Goal: Check status: Check status

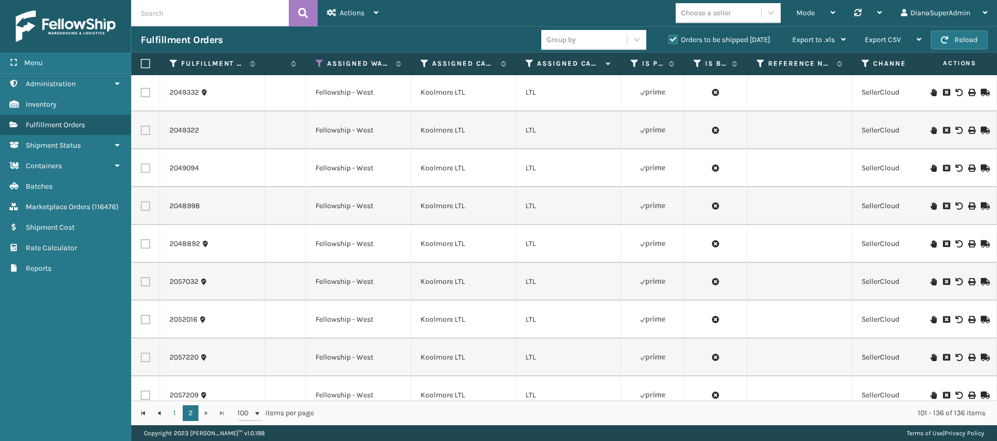
scroll to position [0, 1026]
click at [320, 57] on th "Assigned Warehouse" at bounding box center [358, 64] width 105 height 23
click at [320, 60] on icon at bounding box center [320, 63] width 8 height 9
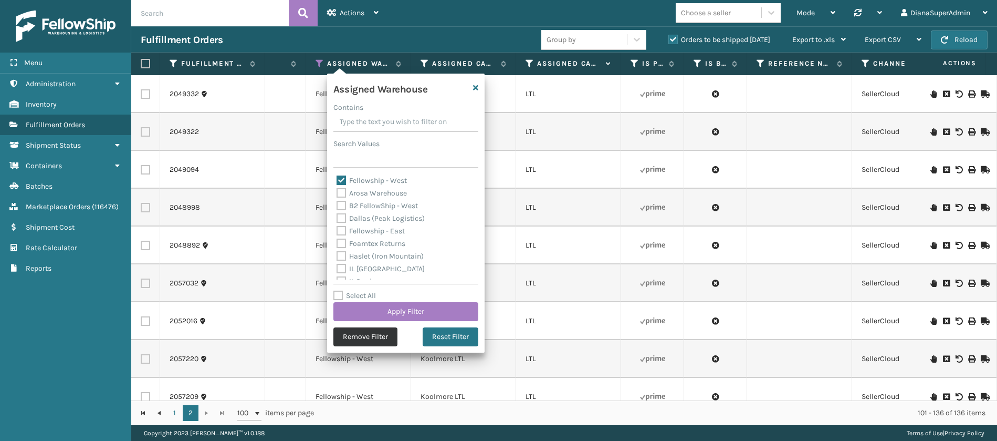
click at [355, 336] on button "Remove Filter" at bounding box center [366, 336] width 64 height 19
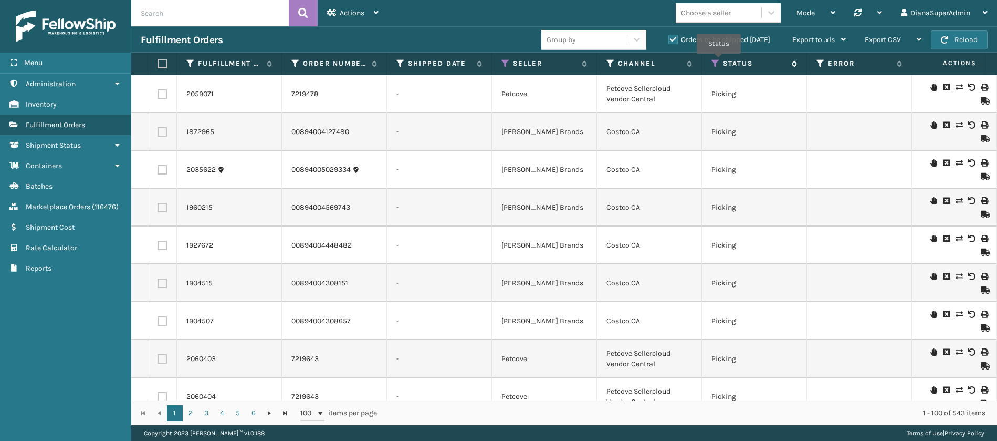
click at [719, 60] on icon at bounding box center [716, 63] width 8 height 9
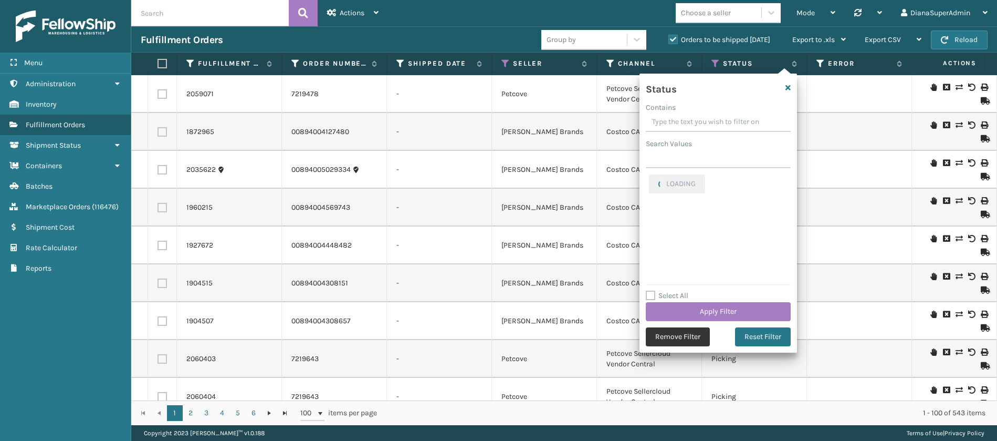
click at [691, 339] on button "Remove Filter" at bounding box center [678, 336] width 64 height 19
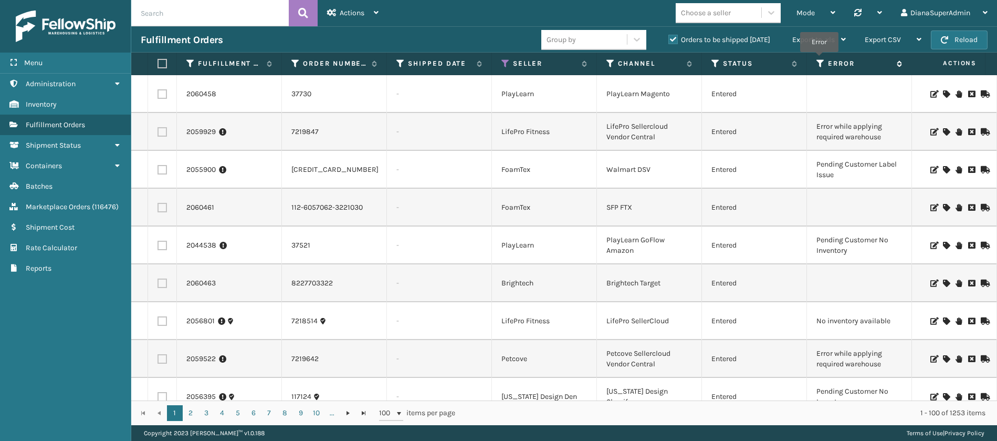
click at [820, 59] on icon at bounding box center [821, 63] width 8 height 9
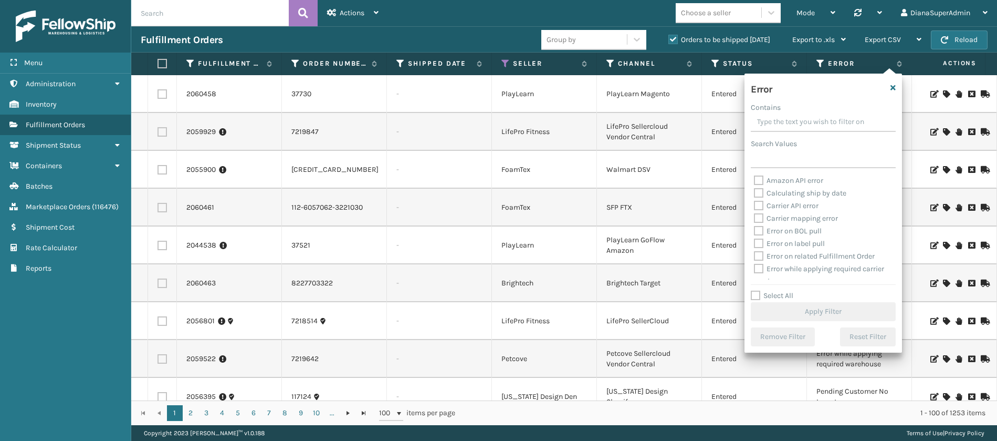
click at [756, 291] on label "Select All" at bounding box center [772, 295] width 43 height 9
click at [756, 290] on input "Select All" at bounding box center [830, 289] width 158 height 1
checkbox input "true"
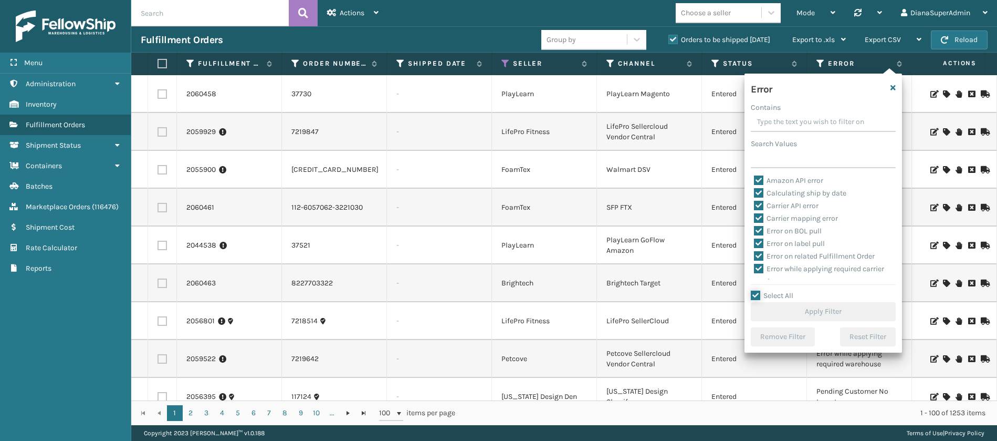
checkbox input "true"
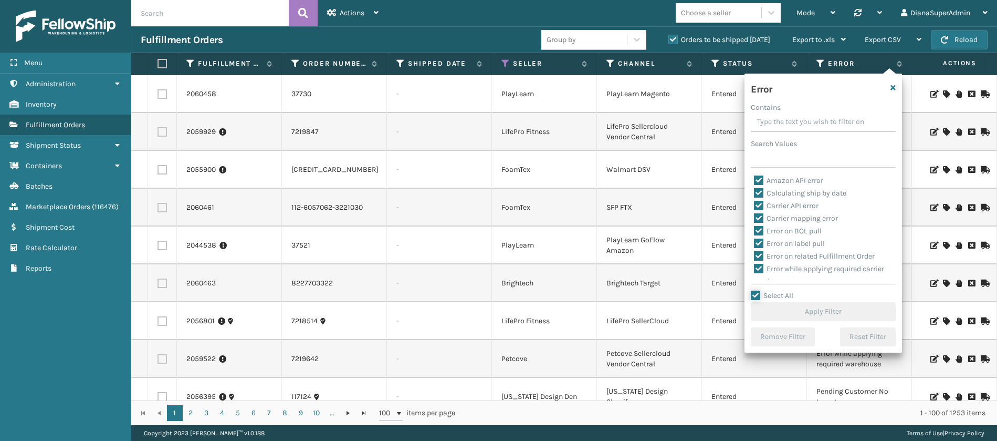
checkbox input "true"
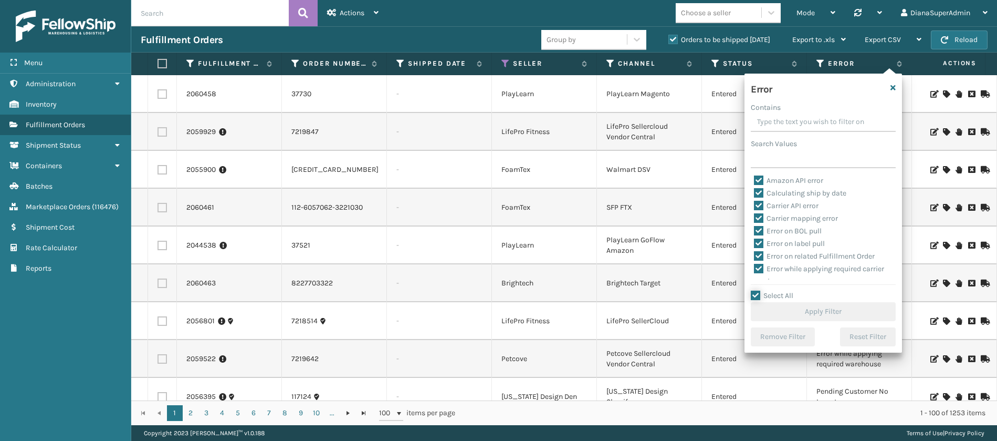
checkbox input "true"
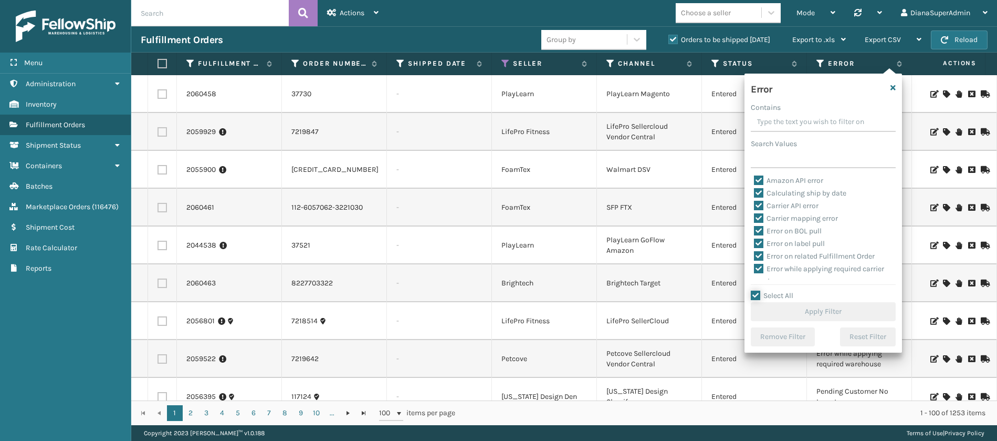
checkbox input "true"
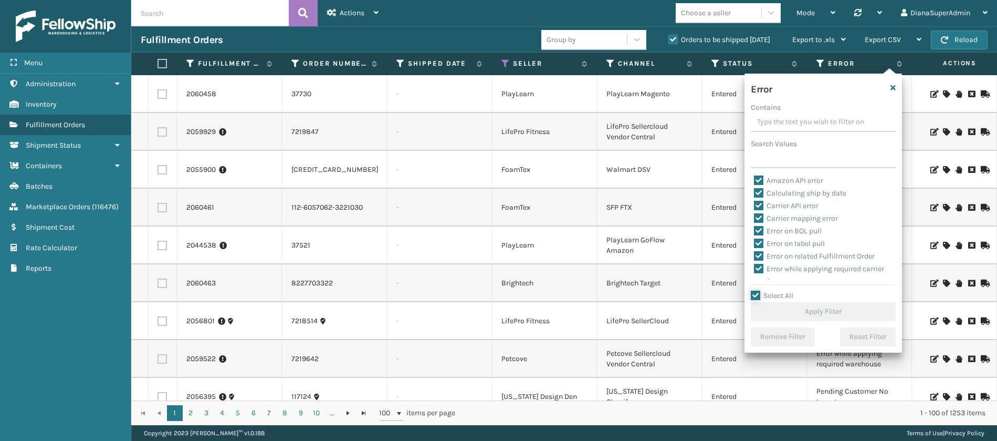
checkbox input "true"
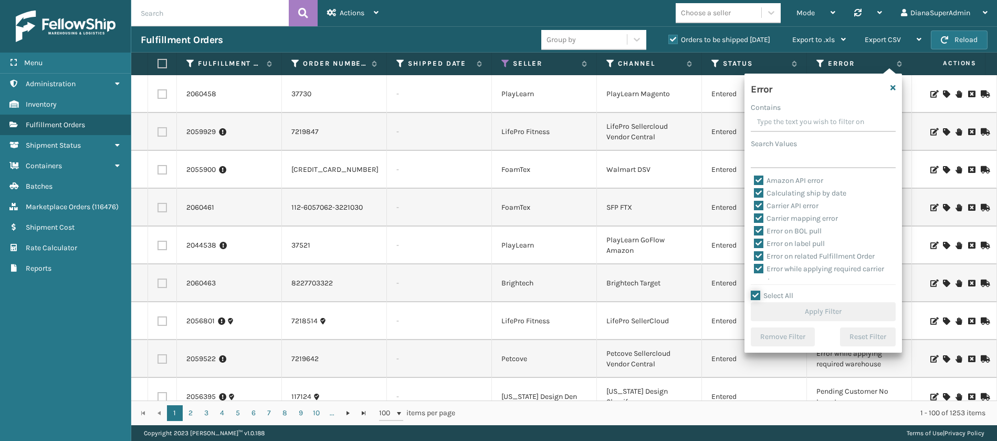
checkbox input "true"
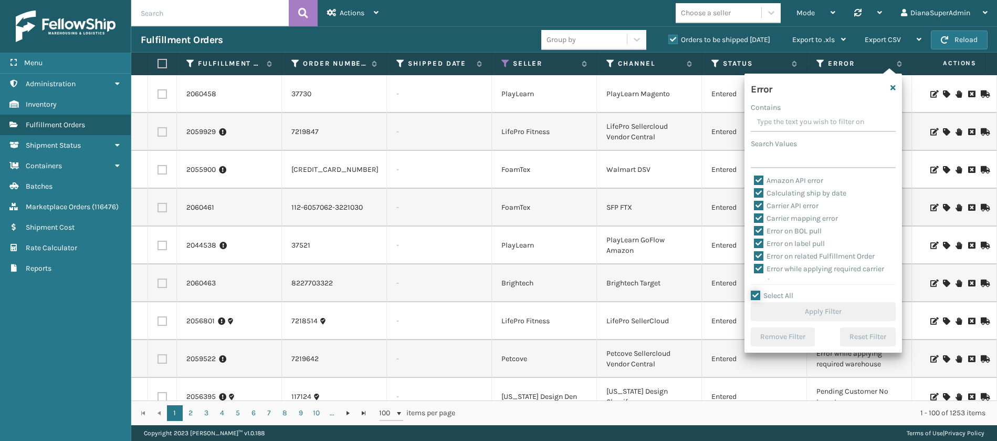
checkbox input "true"
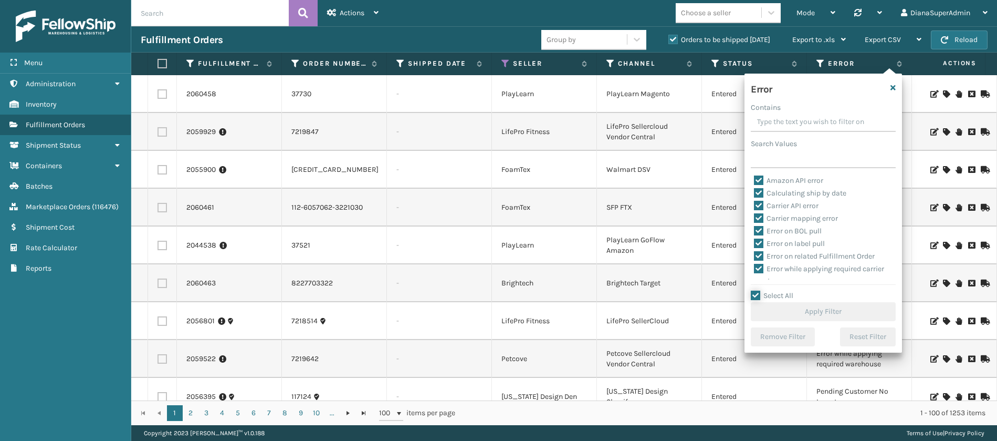
checkbox input "true"
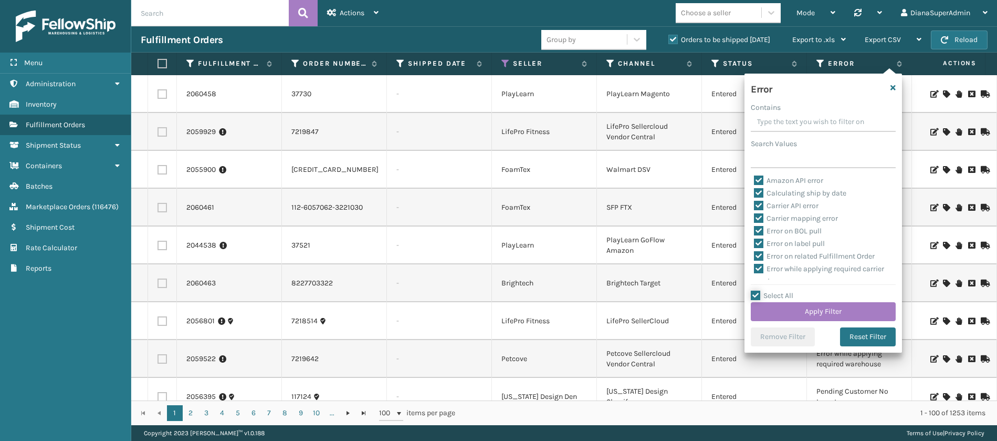
checkbox input "true"
click at [759, 195] on label "Pending Warehouse Void" at bounding box center [801, 197] width 95 height 9
click at [755, 195] on input "Pending Warehouse Void" at bounding box center [754, 194] width 1 height 7
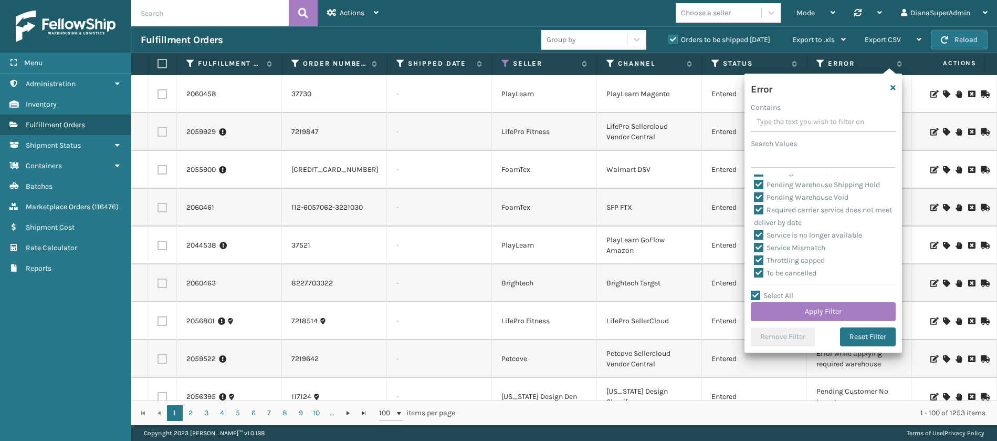
checkbox input "false"
click at [760, 230] on label "Pending Warehouse Shipping Hold" at bounding box center [817, 225] width 126 height 9
click at [755, 226] on input "Pending Warehouse Shipping Hold" at bounding box center [754, 223] width 1 height 7
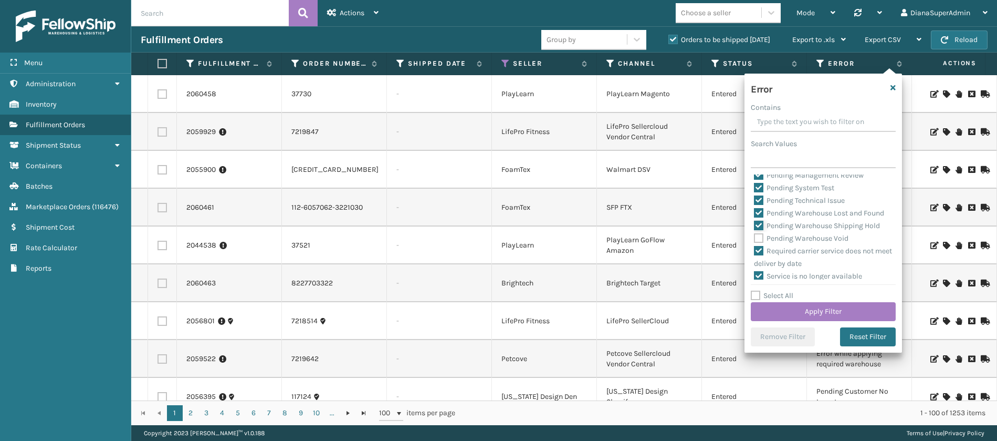
checkbox input "false"
click at [757, 217] on label "Pending Warehouse Lost and Found" at bounding box center [819, 213] width 130 height 9
click at [755, 214] on input "Pending Warehouse Lost and Found" at bounding box center [754, 210] width 1 height 7
checkbox input "false"
click at [757, 205] on label "Pending Technical Issue" at bounding box center [799, 200] width 91 height 9
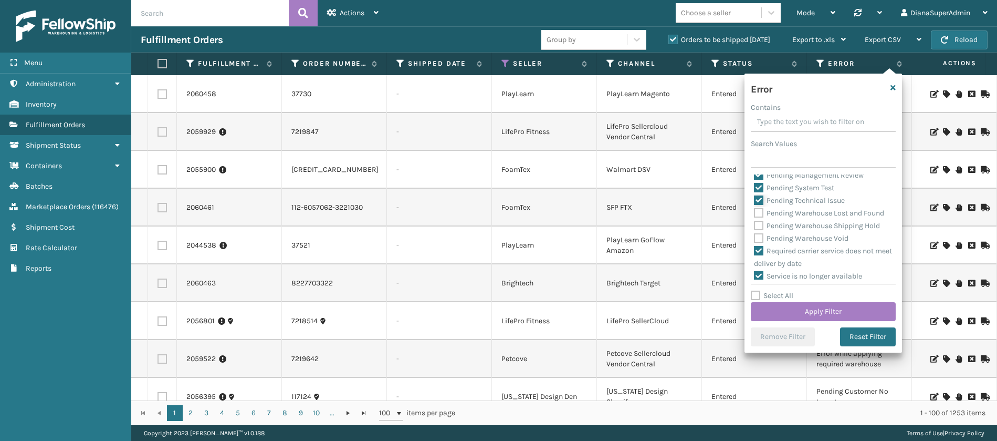
click at [755, 201] on input "Pending Technical Issue" at bounding box center [754, 197] width 1 height 7
checkbox input "false"
click at [760, 194] on div "Pending System Test" at bounding box center [823, 188] width 139 height 13
click at [760, 180] on label "Pending Management Review" at bounding box center [809, 175] width 110 height 9
click at [755, 176] on input "Pending Management Review" at bounding box center [754, 172] width 1 height 7
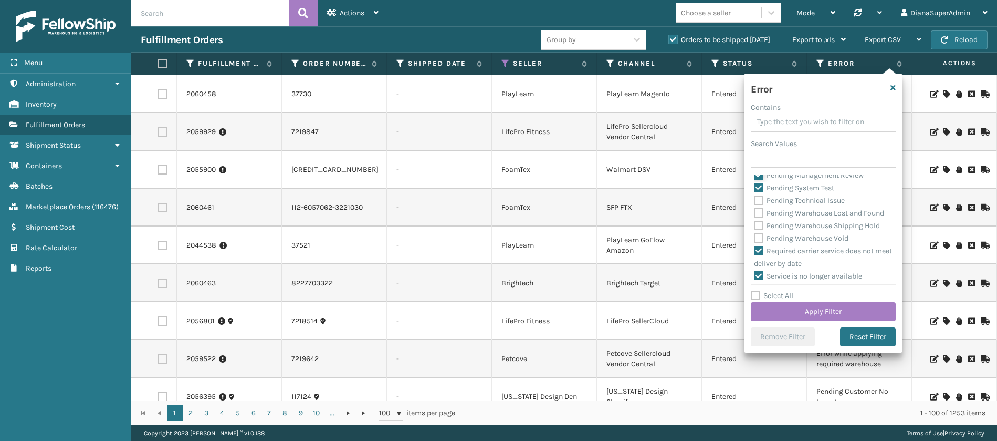
checkbox input "false"
click at [762, 194] on div "Pending System Test" at bounding box center [823, 188] width 139 height 13
click at [762, 192] on label "Pending System Test" at bounding box center [794, 187] width 80 height 9
click at [755, 189] on input "Pending System Test" at bounding box center [754, 185] width 1 height 7
checkbox input "false"
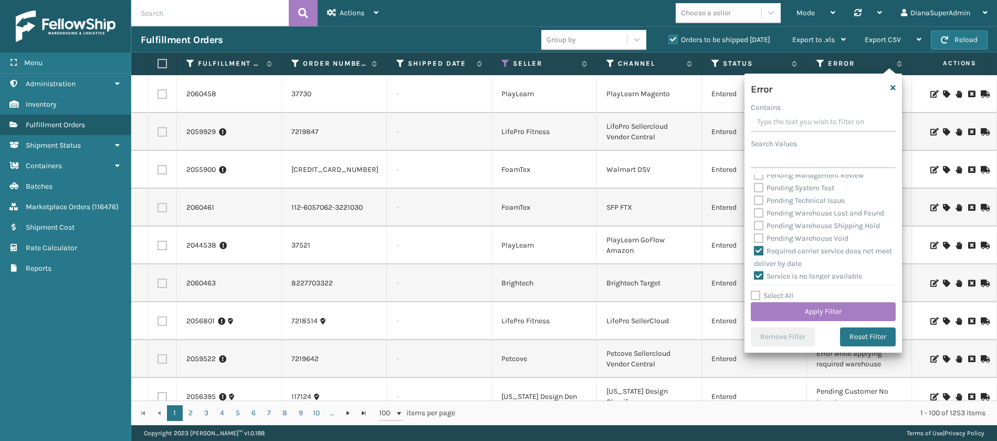
click at [760, 167] on label "Pending Later Ship Date" at bounding box center [799, 162] width 91 height 9
click at [755, 163] on input "Pending Later Ship Date" at bounding box center [754, 160] width 1 height 7
checkbox input "false"
click at [757, 238] on label "Pending Fraud Review" at bounding box center [796, 234] width 85 height 9
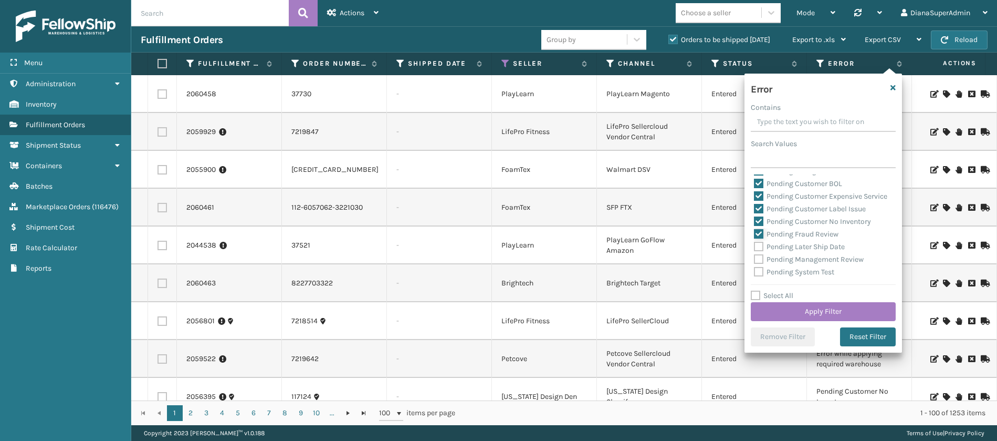
click at [755, 235] on input "Pending Fraud Review" at bounding box center [754, 231] width 1 height 7
checkbox input "false"
click at [757, 226] on label "Pending Customer No Inventory" at bounding box center [812, 221] width 117 height 9
click at [755, 222] on input "Pending Customer No Inventory" at bounding box center [754, 218] width 1 height 7
checkbox input "false"
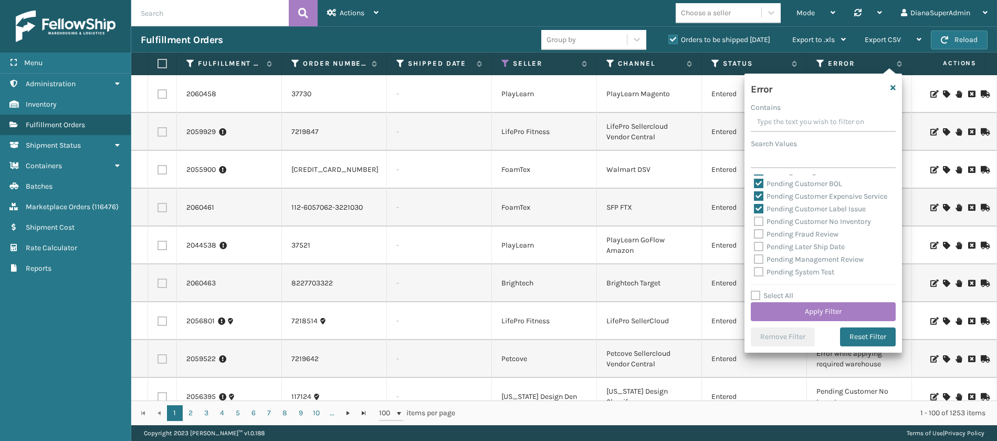
click at [760, 213] on label "Pending Customer Label Issue" at bounding box center [810, 208] width 112 height 9
click at [755, 210] on input "Pending Customer Label Issue" at bounding box center [754, 206] width 1 height 7
checkbox input "false"
click at [761, 197] on label "Pending Customer Expensive Service" at bounding box center [820, 196] width 133 height 9
click at [755, 197] on input "Pending Customer Expensive Service" at bounding box center [754, 193] width 1 height 7
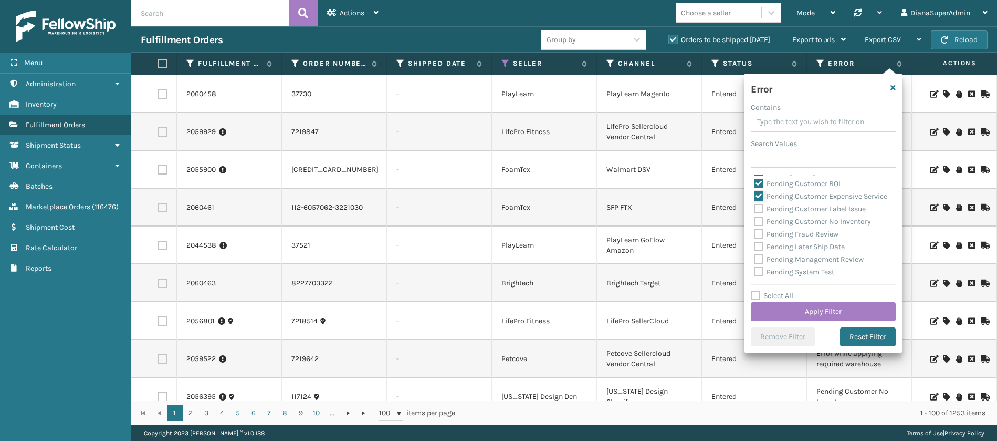
checkbox input "false"
click at [762, 189] on div "Pending Customer BOL" at bounding box center [823, 184] width 139 height 13
click at [762, 182] on label "Pending Customer BOL" at bounding box center [798, 183] width 88 height 9
click at [755, 182] on input "Pending Customer BOL" at bounding box center [754, 181] width 1 height 7
checkbox input "false"
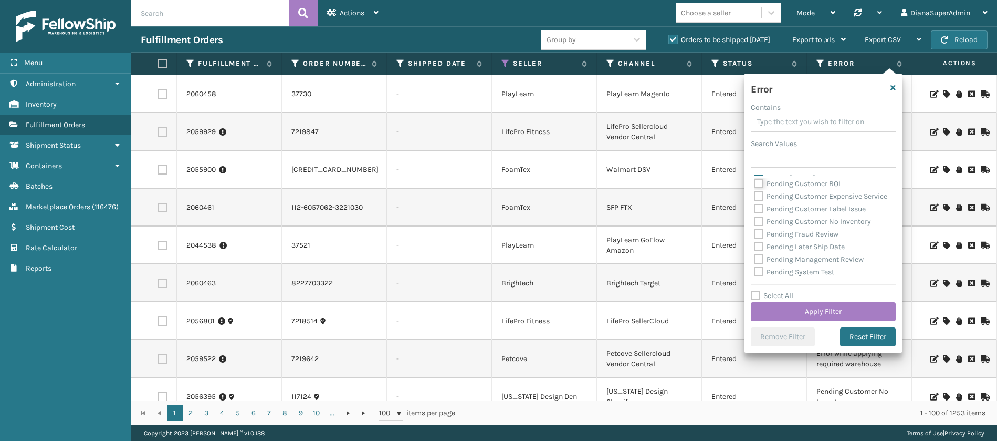
scroll to position [246, 0]
click at [759, 246] on label "Pending Change to Warehouse" at bounding box center [810, 249] width 113 height 9
click at [755, 246] on input "Pending Change to Warehouse" at bounding box center [754, 247] width 1 height 7
checkbox input "false"
click at [758, 235] on label "Pending Change to Service Level" at bounding box center [813, 237] width 118 height 9
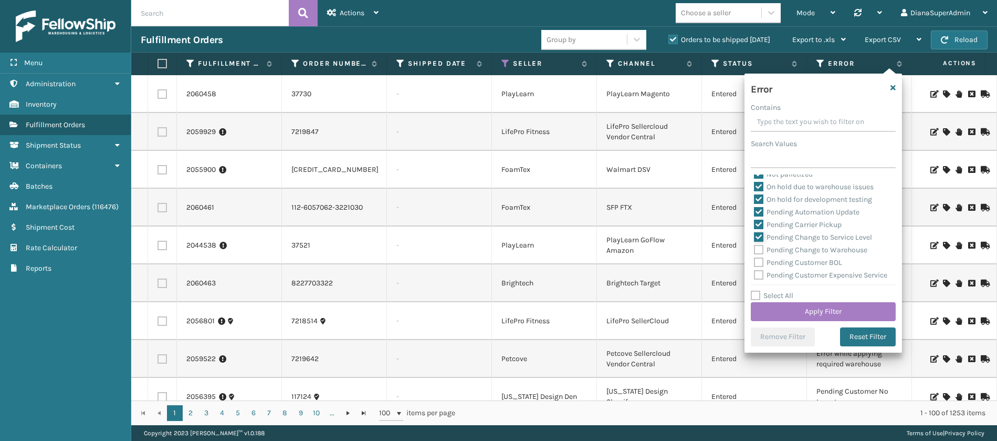
click at [755, 235] on input "Pending Change to Service Level" at bounding box center [754, 234] width 1 height 7
checkbox input "false"
click at [758, 222] on label "Pending Carrier Pickup" at bounding box center [798, 224] width 88 height 9
click at [755, 222] on input "Pending Carrier Pickup" at bounding box center [754, 221] width 1 height 7
checkbox input "false"
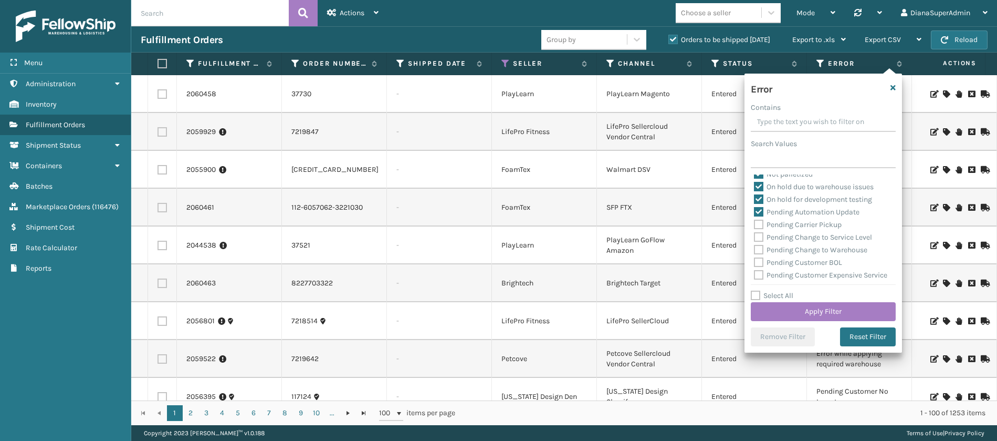
click at [760, 208] on label "Pending Automation Update" at bounding box center [807, 211] width 106 height 9
click at [755, 208] on input "Pending Automation Update" at bounding box center [754, 209] width 1 height 7
checkbox input "false"
click at [811, 320] on button "Apply Filter" at bounding box center [823, 311] width 145 height 19
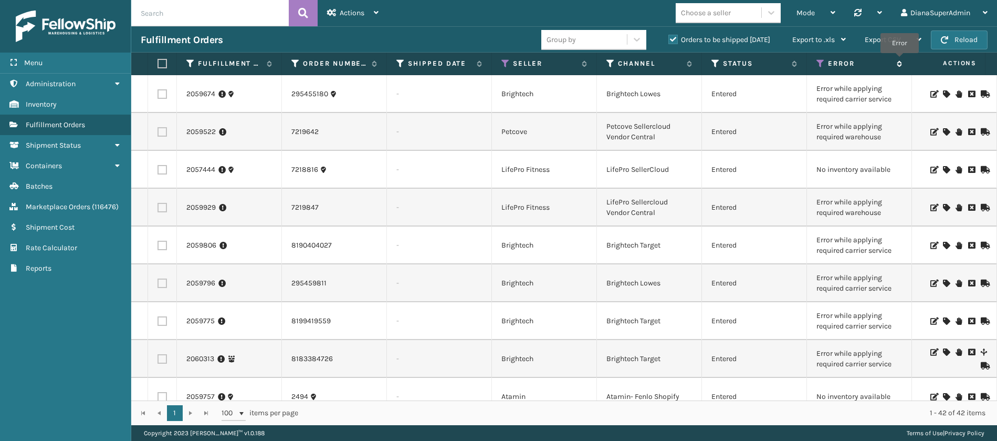
click at [901, 60] on icon at bounding box center [898, 63] width 8 height 6
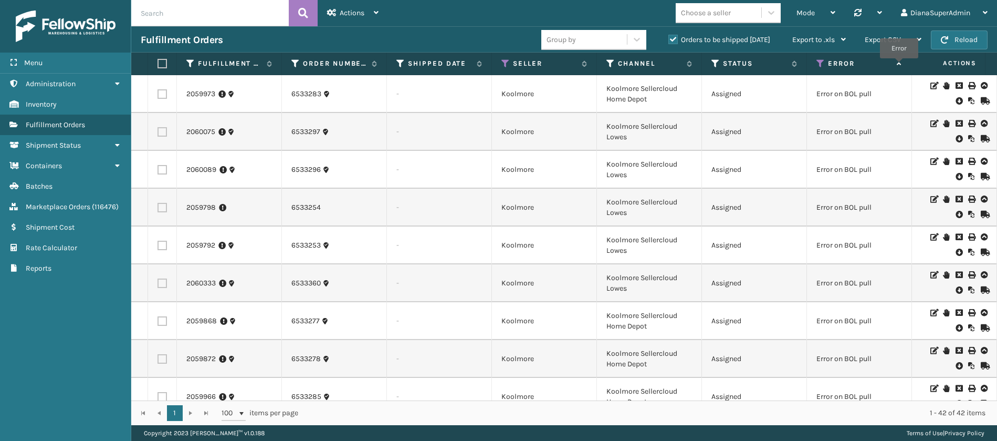
click at [900, 66] on icon at bounding box center [898, 63] width 8 height 7
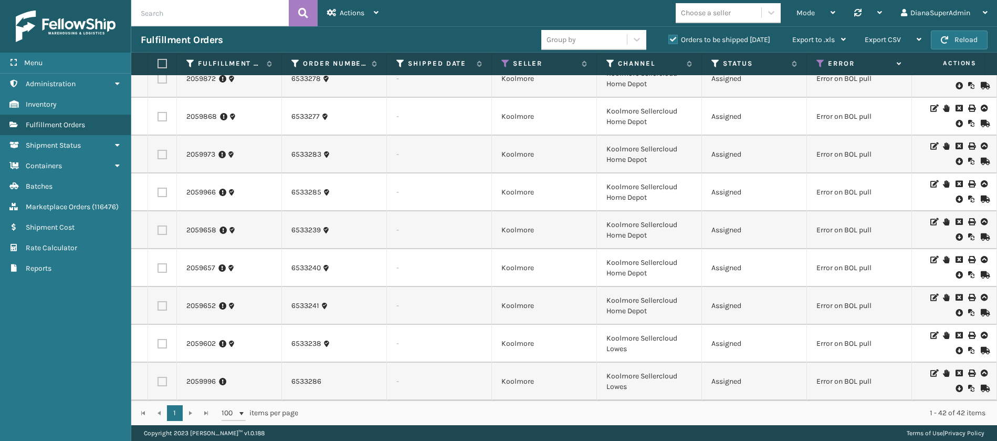
scroll to position [1196, 0]
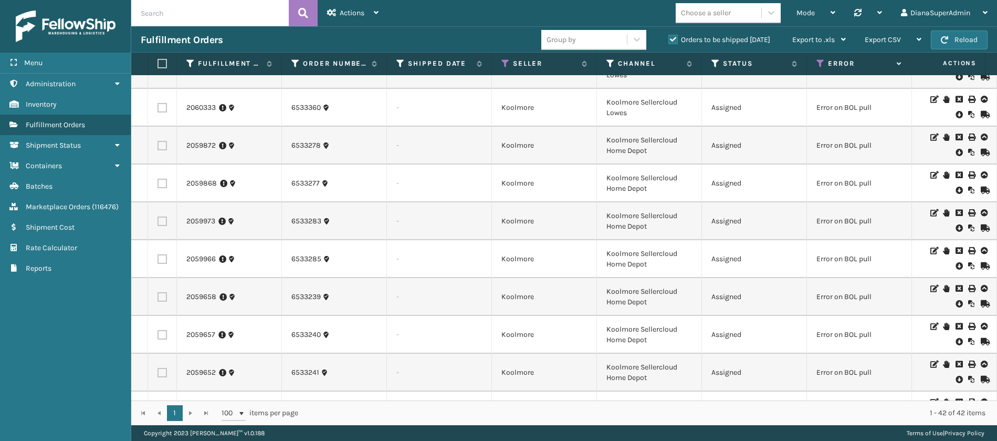
click at [196, 20] on input "text" at bounding box center [210, 13] width 158 height 26
paste input "2049322"
type input "2049322"
click at [299, 18] on icon at bounding box center [303, 13] width 10 height 16
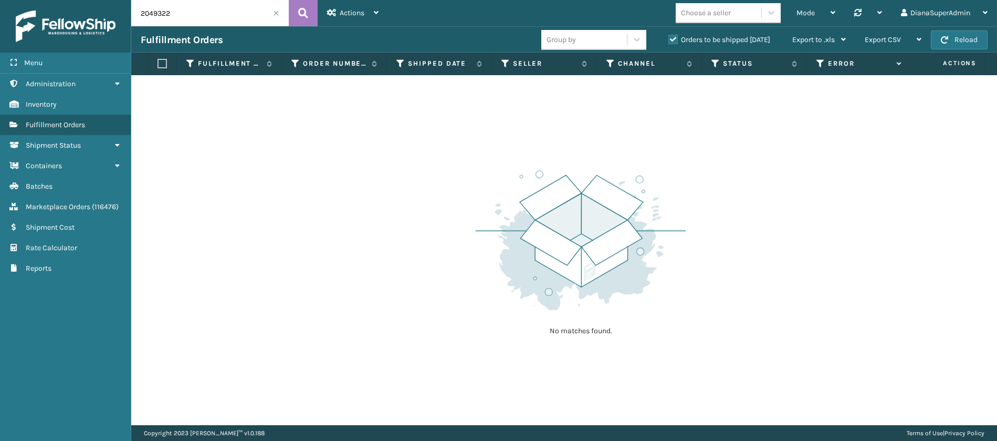
click at [665, 40] on div "Orders to be shipped [DATE]" at bounding box center [721, 40] width 124 height 13
click at [672, 39] on label "Orders to be shipped [DATE]" at bounding box center [720, 39] width 102 height 9
click at [669, 39] on input "Orders to be shipped [DATE]" at bounding box center [669, 37] width 1 height 7
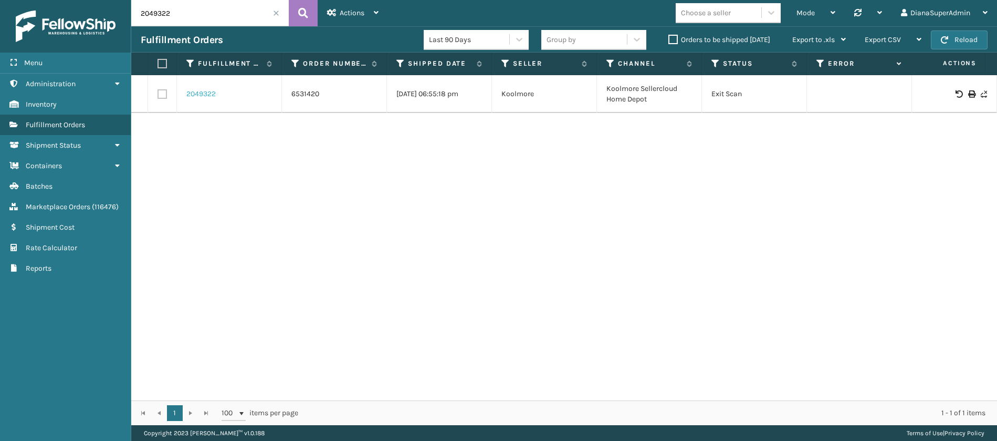
click at [200, 91] on link "2049322" at bounding box center [200, 94] width 29 height 11
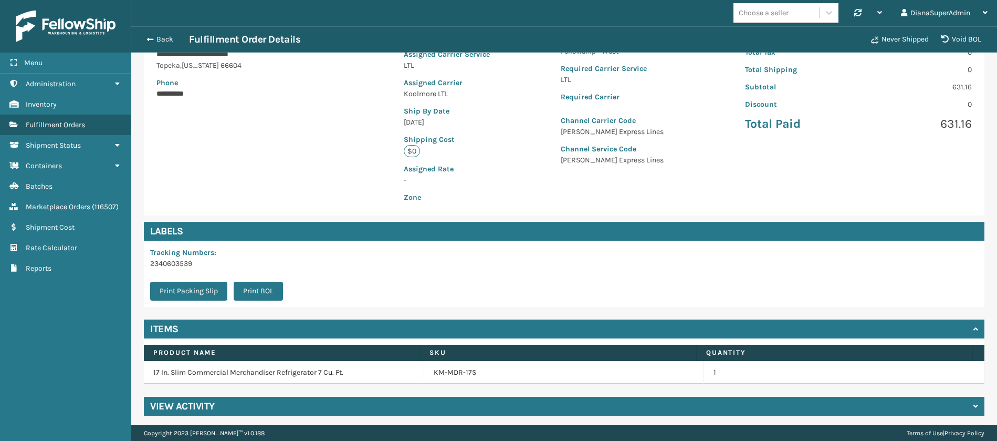
scroll to position [190, 0]
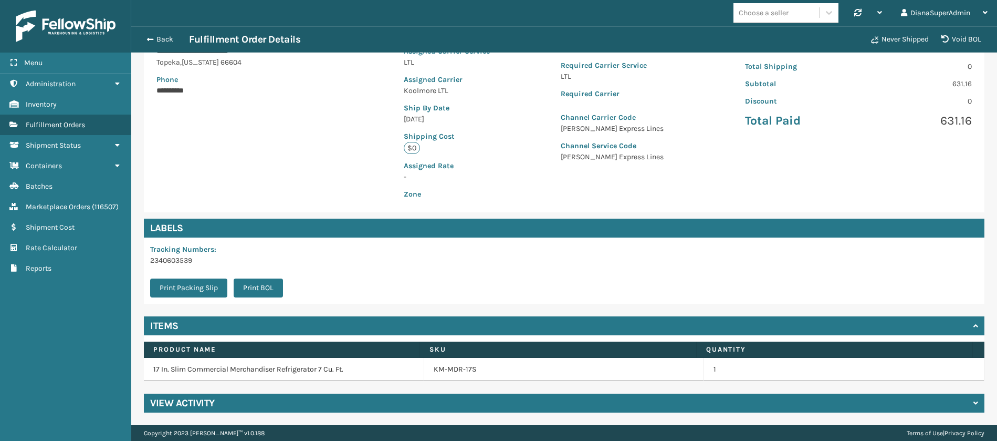
click at [974, 402] on icon at bounding box center [976, 402] width 5 height 7
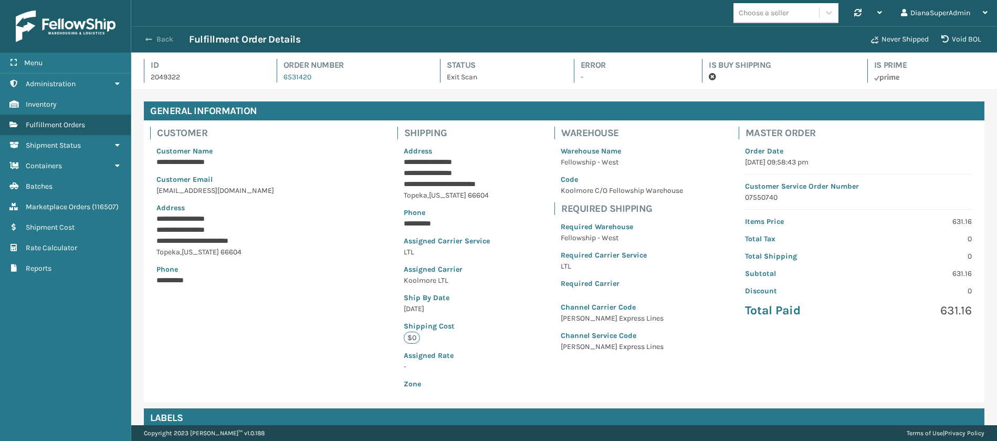
click at [149, 41] on span "button" at bounding box center [148, 39] width 6 height 7
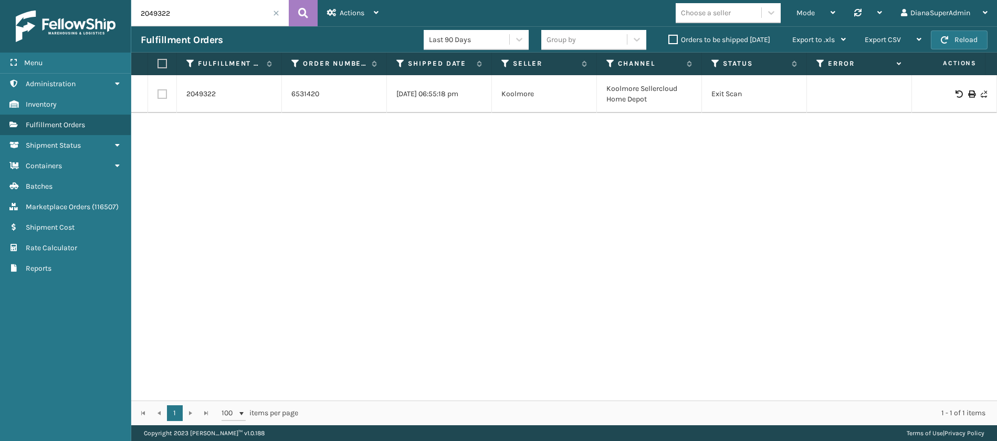
click at [273, 14] on input "2049322" at bounding box center [210, 13] width 158 height 26
click at [277, 13] on span at bounding box center [276, 13] width 6 height 6
